Goal: Information Seeking & Learning: Check status

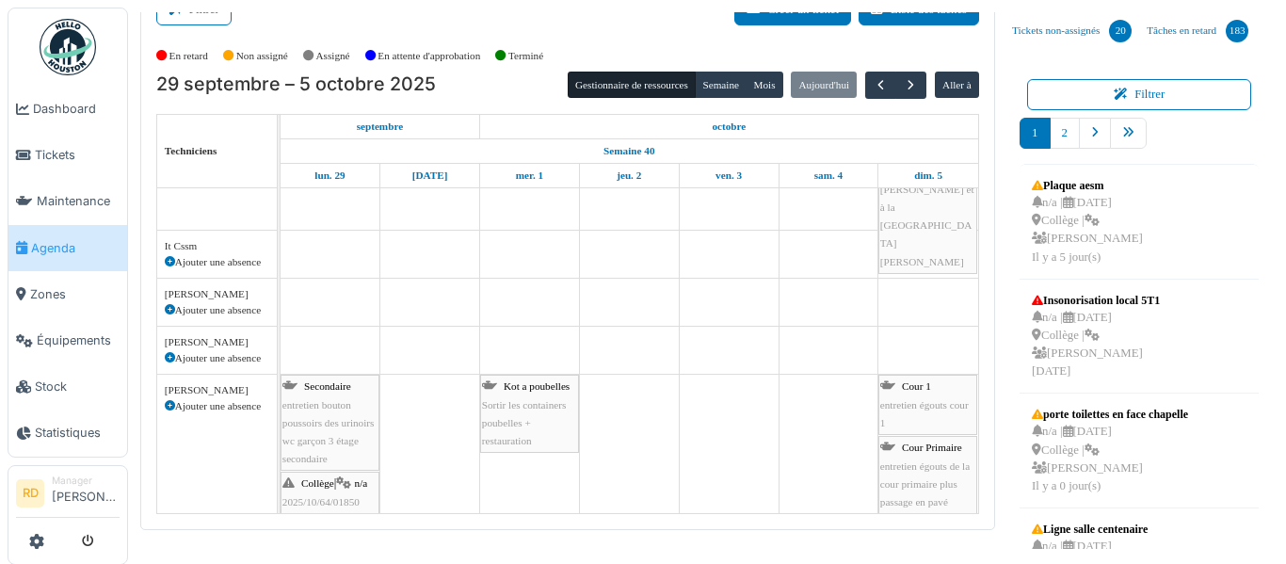
scroll to position [710, 0]
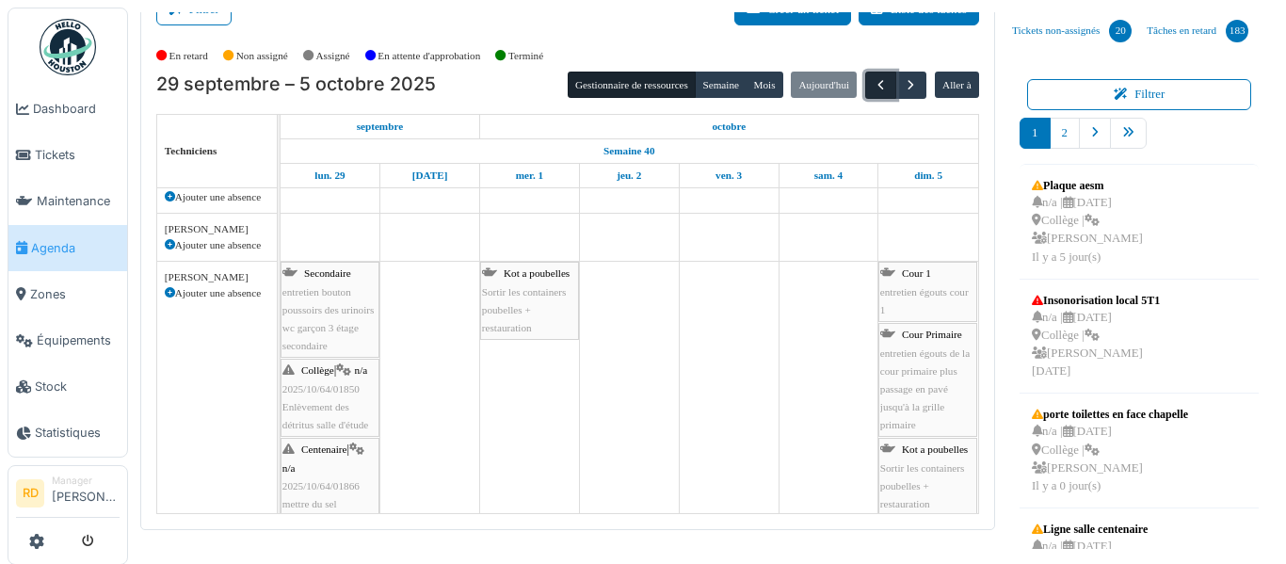
click at [885, 83] on span "button" at bounding box center [881, 85] width 16 height 16
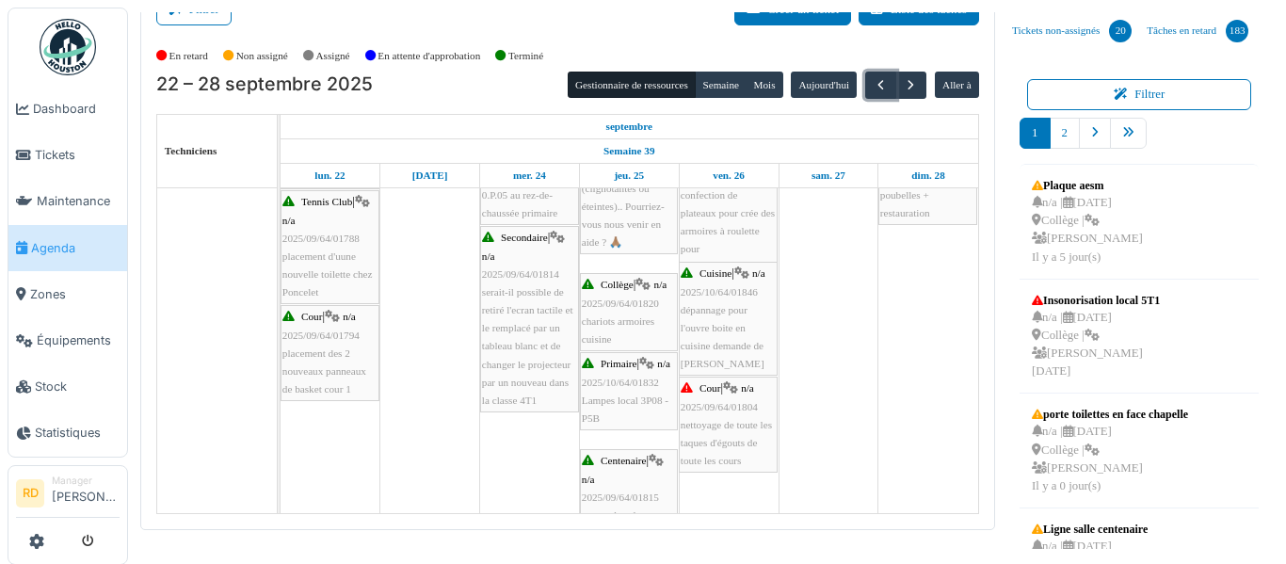
scroll to position [751, 0]
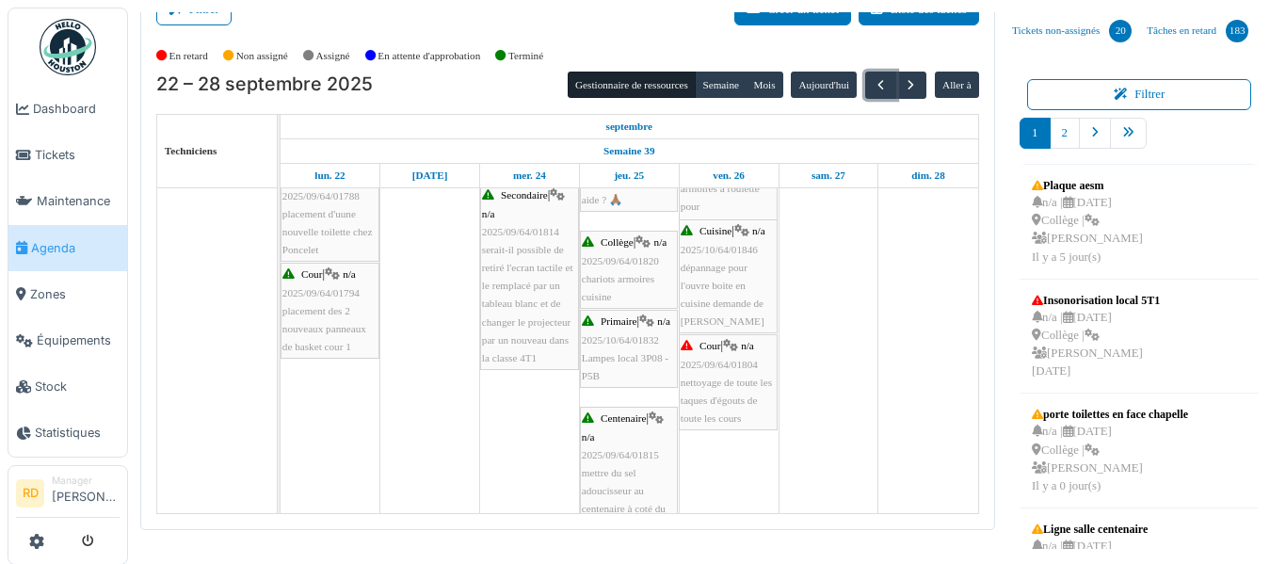
click at [734, 387] on span "nettoyage de toute les taques d'égouts de toute les cours" at bounding box center [726, 400] width 91 height 47
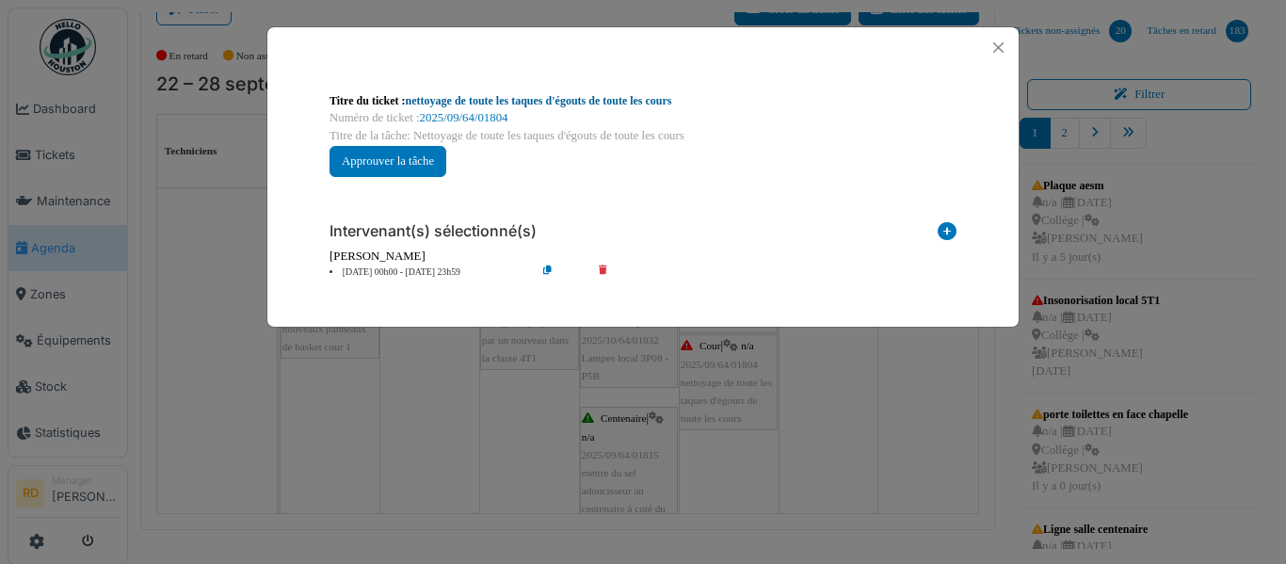
click at [660, 97] on link "nettoyage de toute les taques d'égouts de toute les cours" at bounding box center [539, 100] width 266 height 13
click at [690, 16] on div "**********" at bounding box center [643, 282] width 1286 height 564
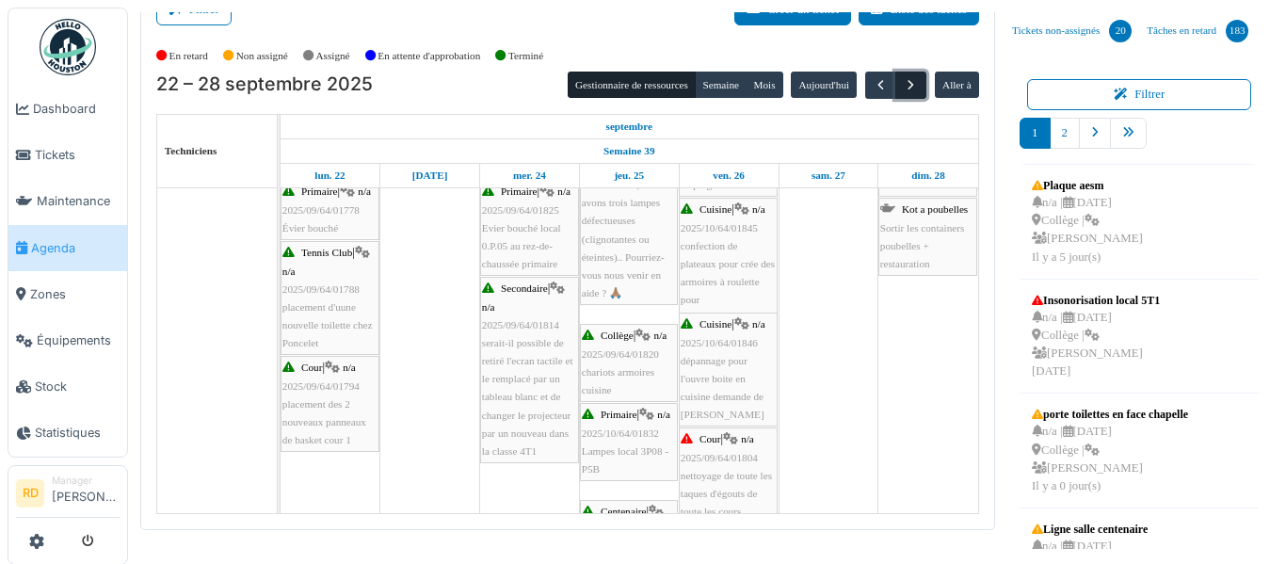
click at [915, 73] on button "button" at bounding box center [911, 85] width 31 height 27
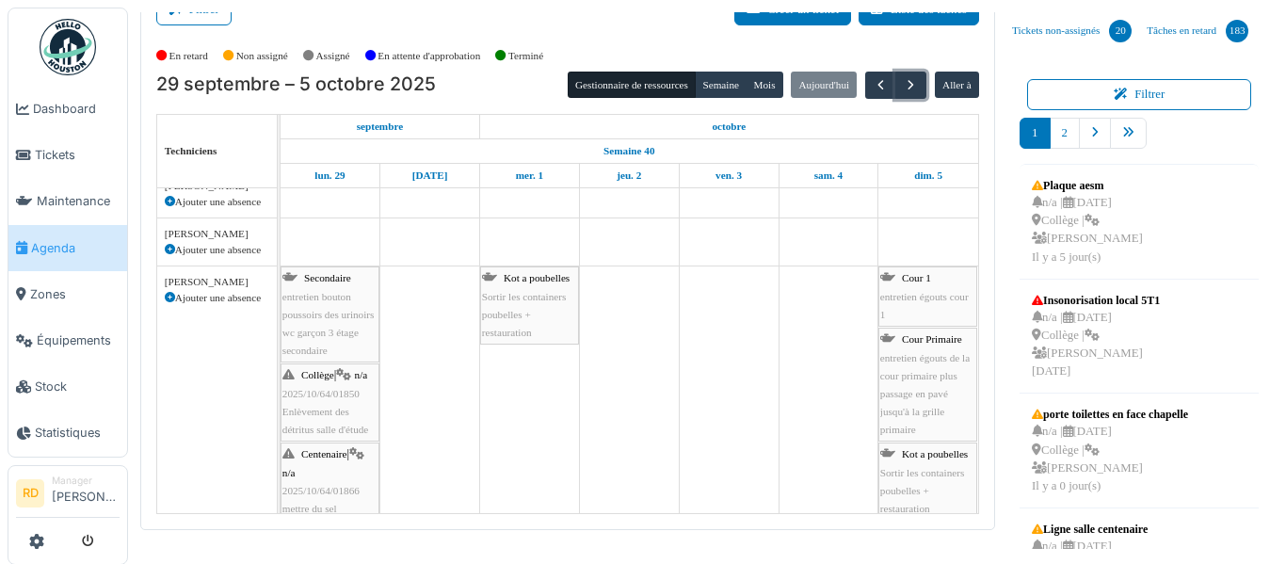
click at [341, 283] on span "Secondaire" at bounding box center [327, 277] width 47 height 11
click at [319, 315] on span "Enlèvement des détritus salle d'étude" at bounding box center [326, 326] width 87 height 29
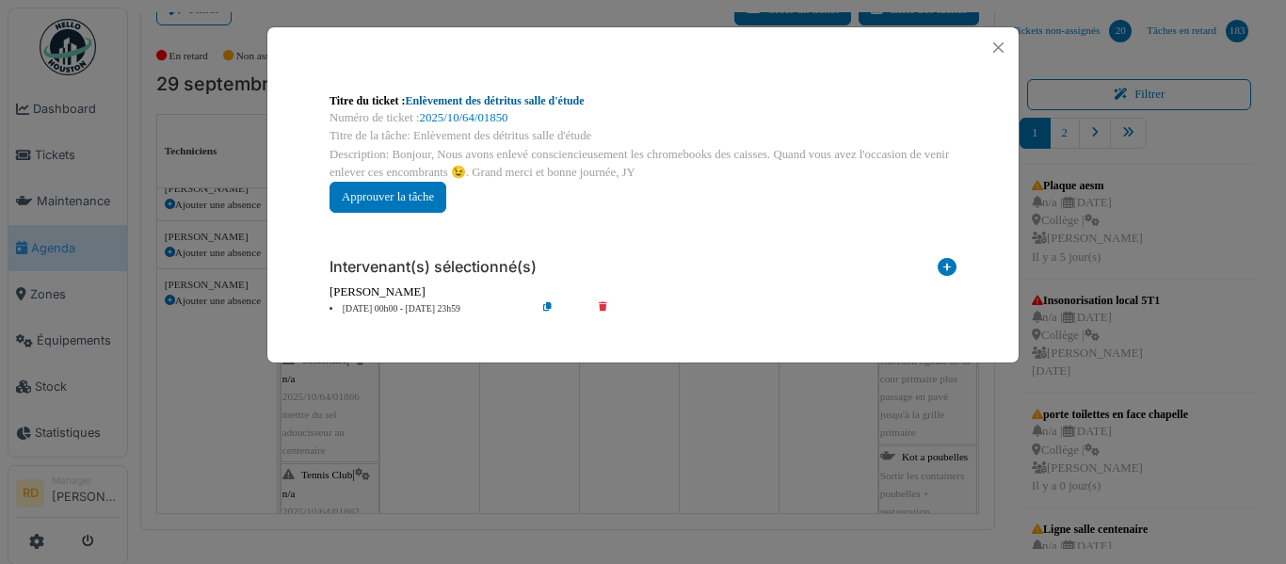
click at [515, 103] on link "Enlèvement des détritus salle d'étude" at bounding box center [495, 100] width 179 height 13
click at [995, 55] on button "Close" at bounding box center [998, 47] width 25 height 25
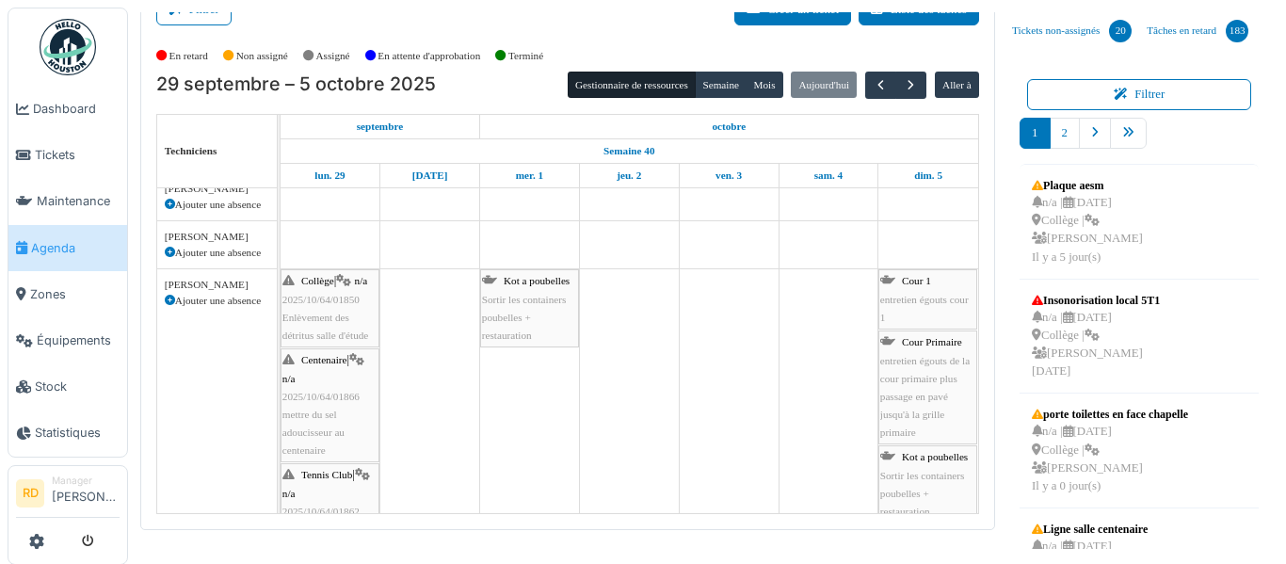
click at [288, 419] on span "mettre du sel adoucisseur au centenaire" at bounding box center [314, 432] width 62 height 47
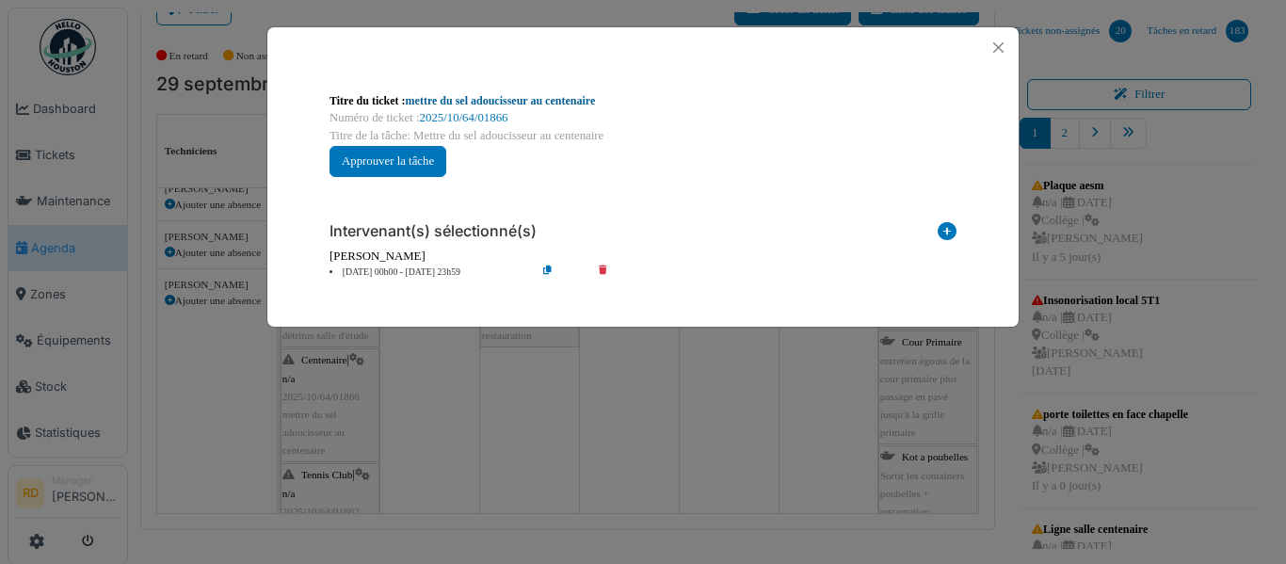
click at [498, 102] on link "mettre du sel adoucisseur au centenaire" at bounding box center [501, 100] width 190 height 13
click at [417, 406] on div "**********" at bounding box center [643, 282] width 1286 height 564
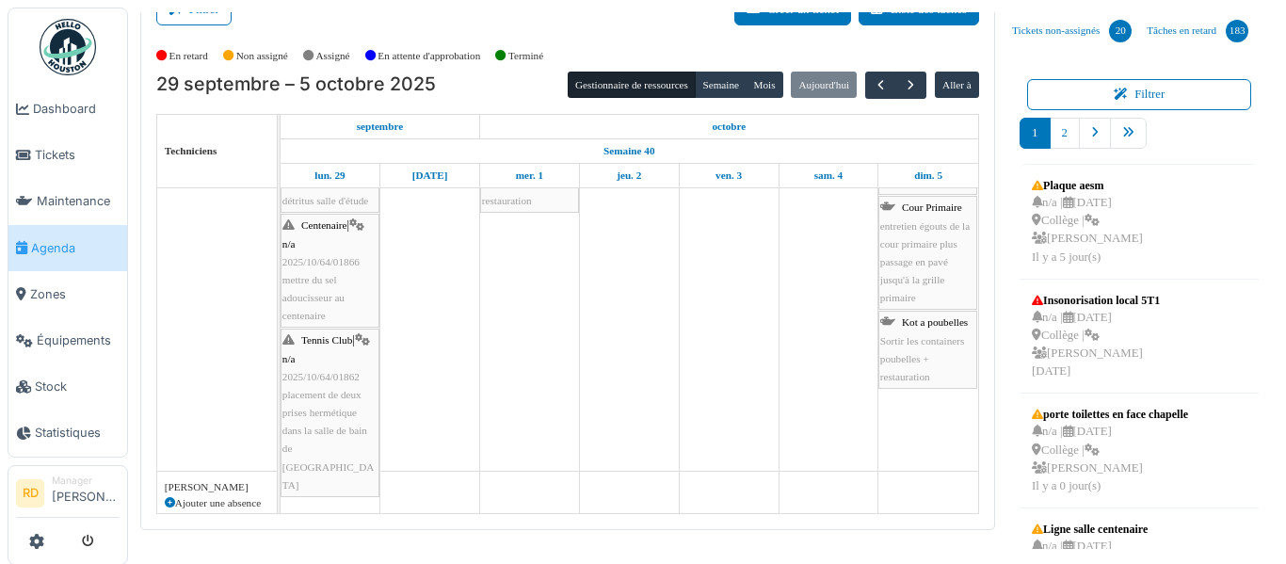
click at [357, 397] on span "placement de deux prises hermétique dans la salle de bain de Poncelet" at bounding box center [329, 440] width 92 height 102
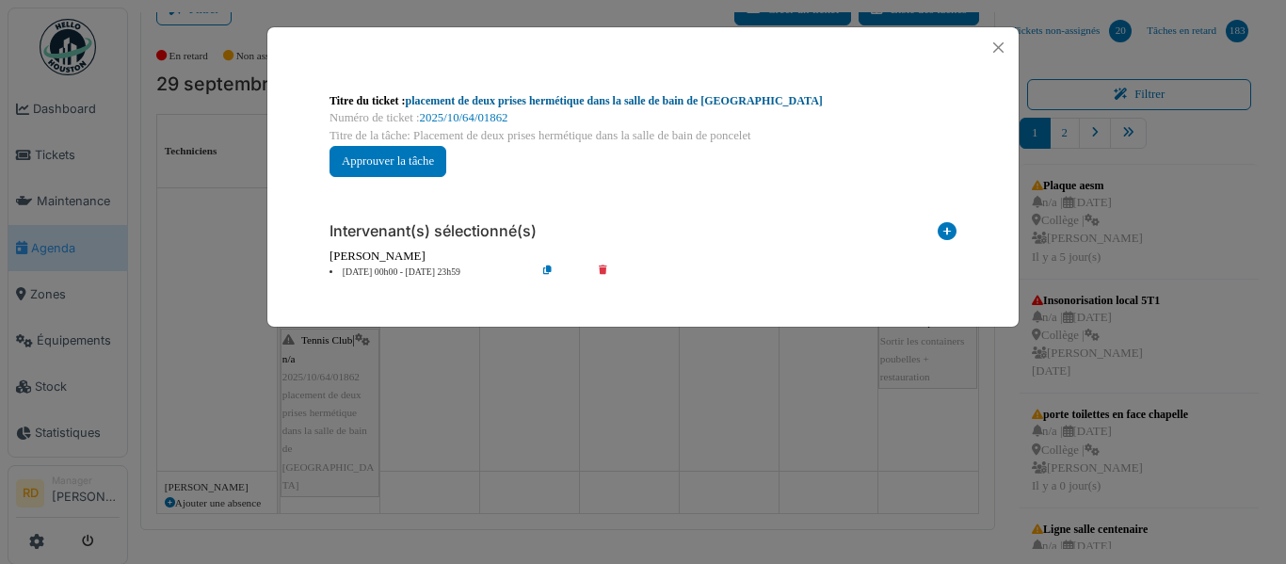
click at [485, 95] on link "placement de deux prises hermétique dans la salle de bain de Poncelet" at bounding box center [614, 100] width 417 height 13
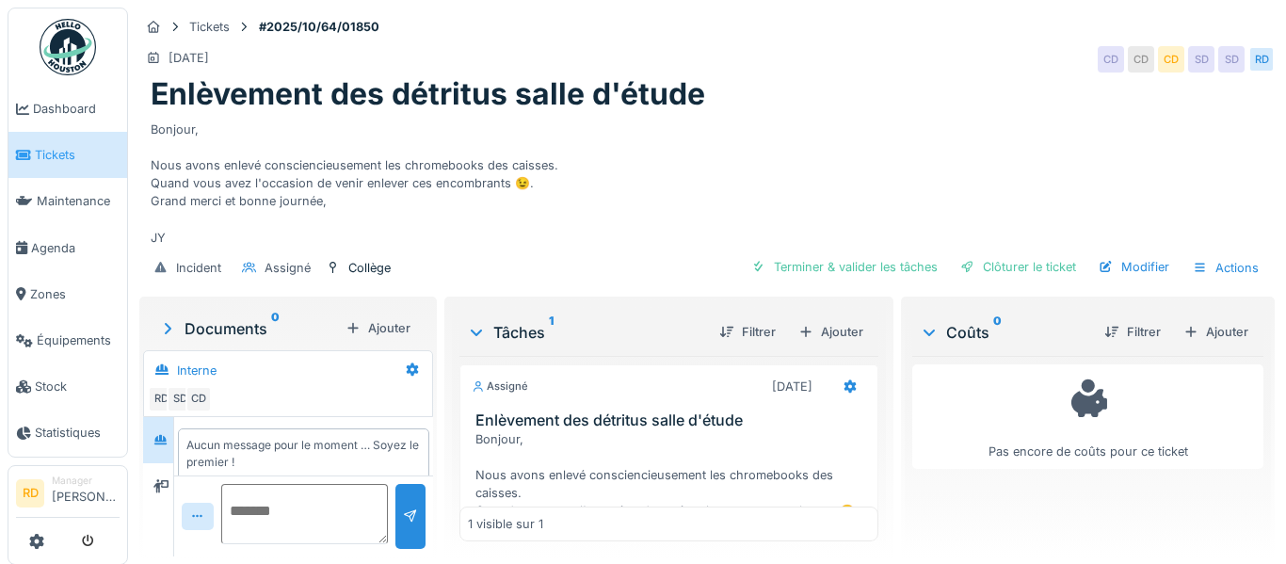
scroll to position [16, 0]
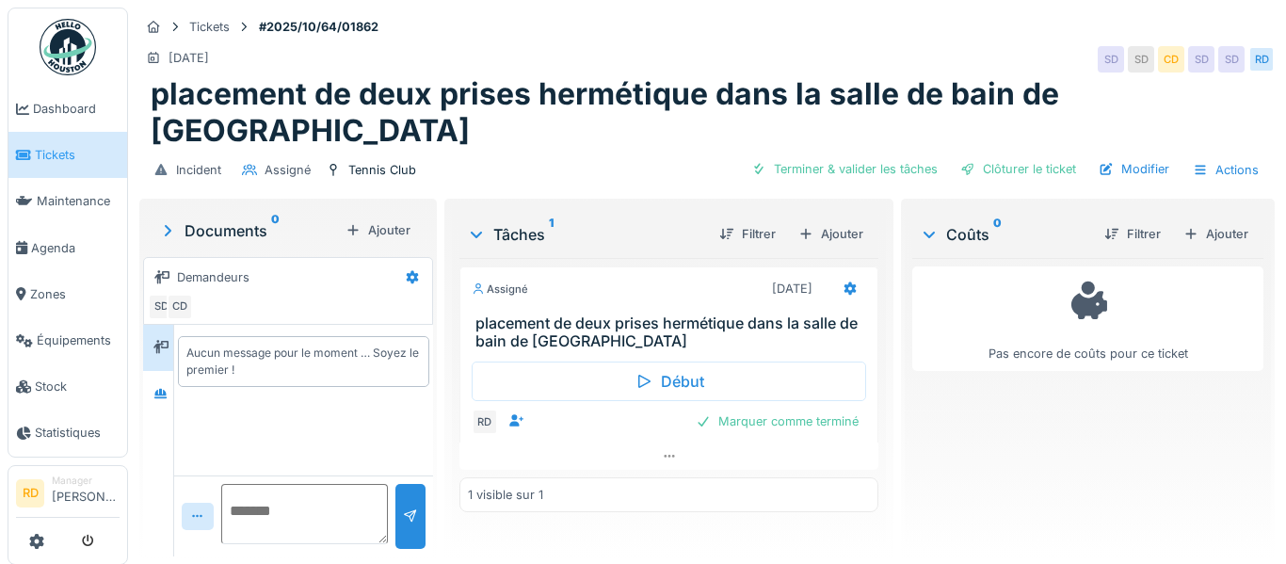
click at [595, 105] on h1 "placement de deux prises hermétique dans la salle de bain de Poncelet" at bounding box center [707, 112] width 1113 height 73
